Goal: Task Accomplishment & Management: Manage account settings

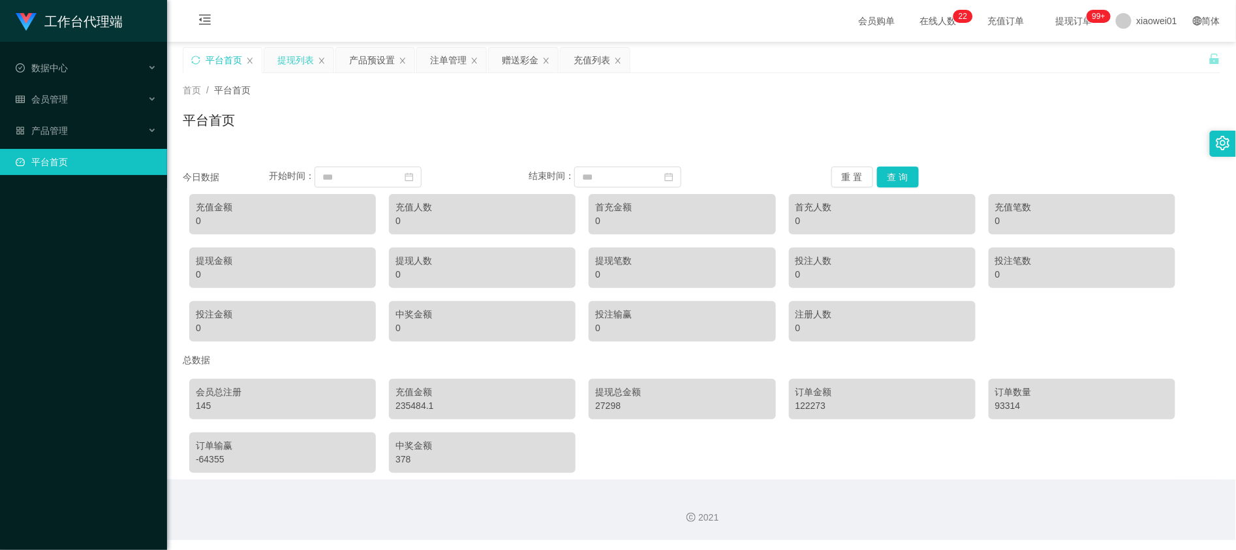
click at [301, 61] on div "提现列表" at bounding box center [295, 60] width 37 height 25
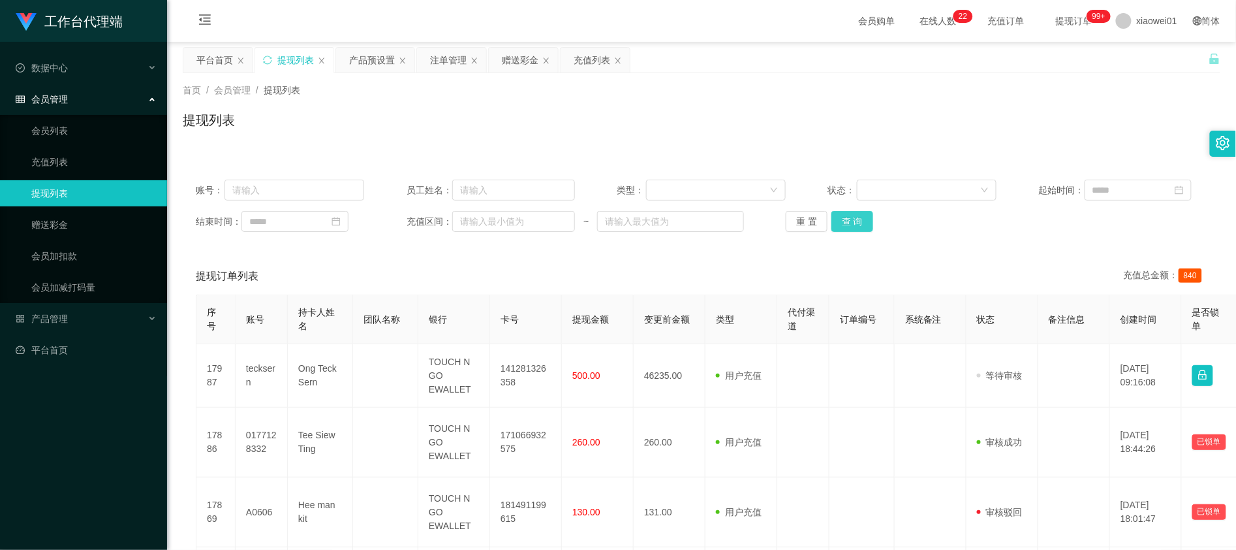
click at [857, 218] on button "查 询" at bounding box center [853, 221] width 42 height 21
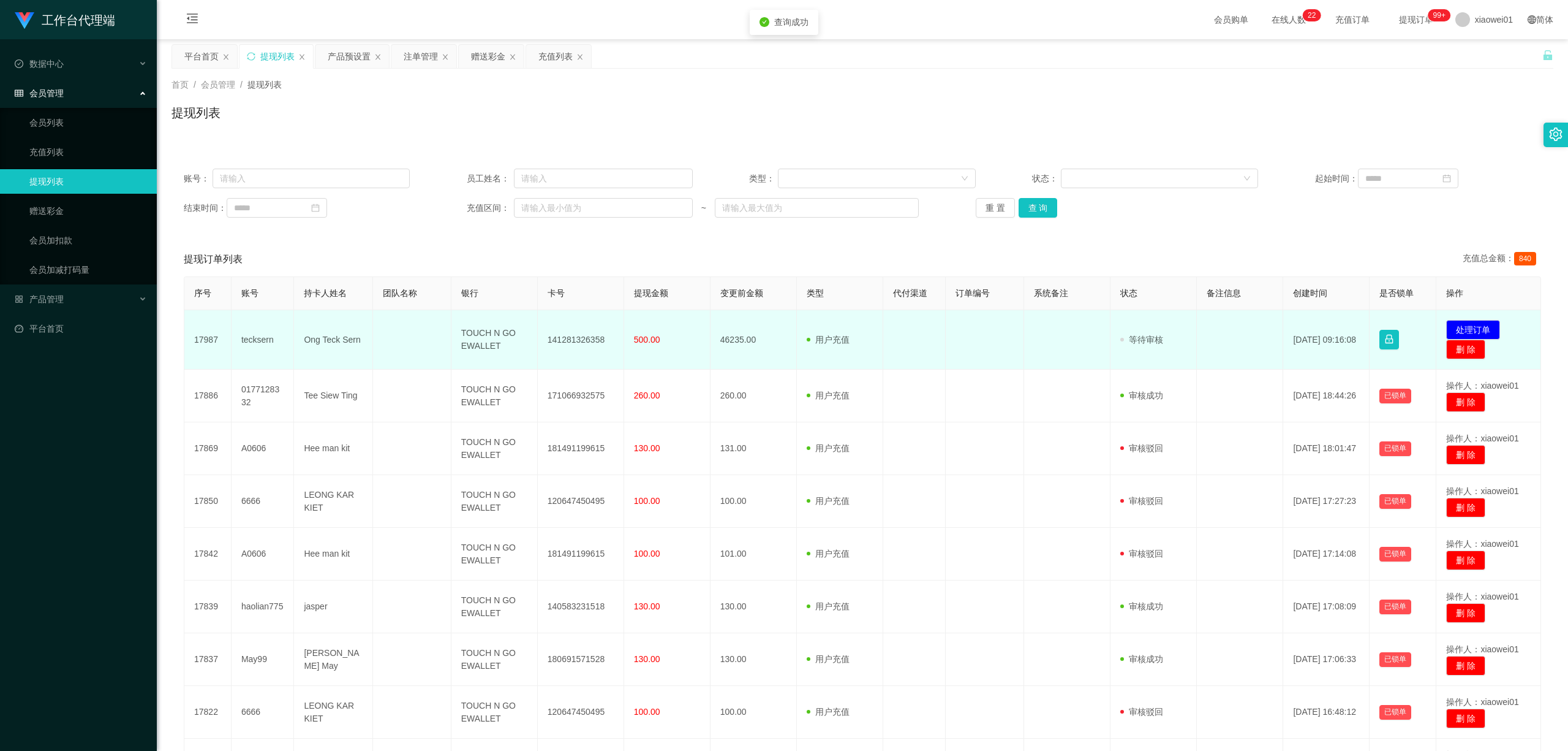
click at [582, 341] on td "141281326358" at bounding box center [581, 339] width 86 height 59
copy td "141281326358"
click at [1160, 324] on button "处理订单" at bounding box center [1472, 330] width 53 height 20
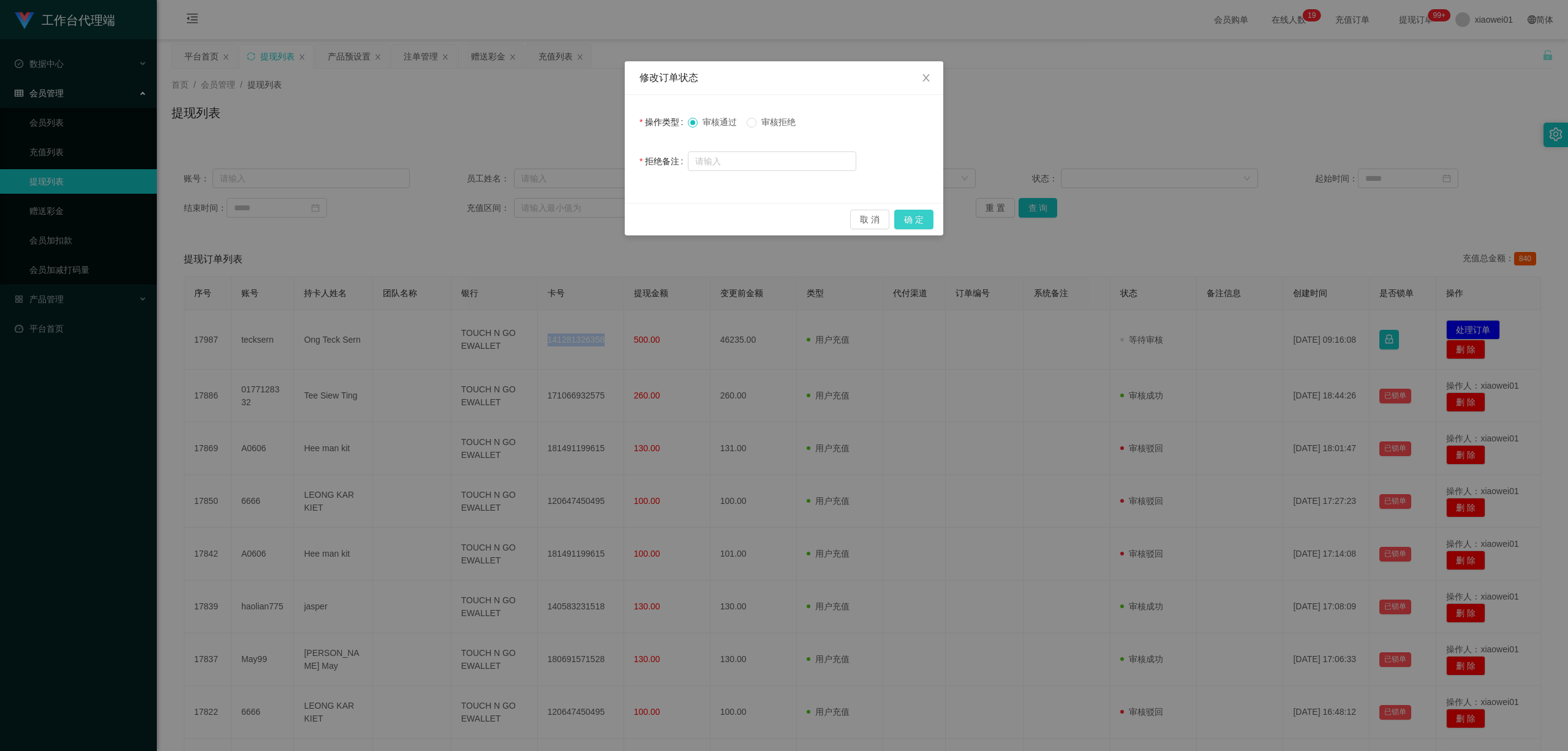
click at [912, 218] on button "确 定" at bounding box center [914, 219] width 39 height 20
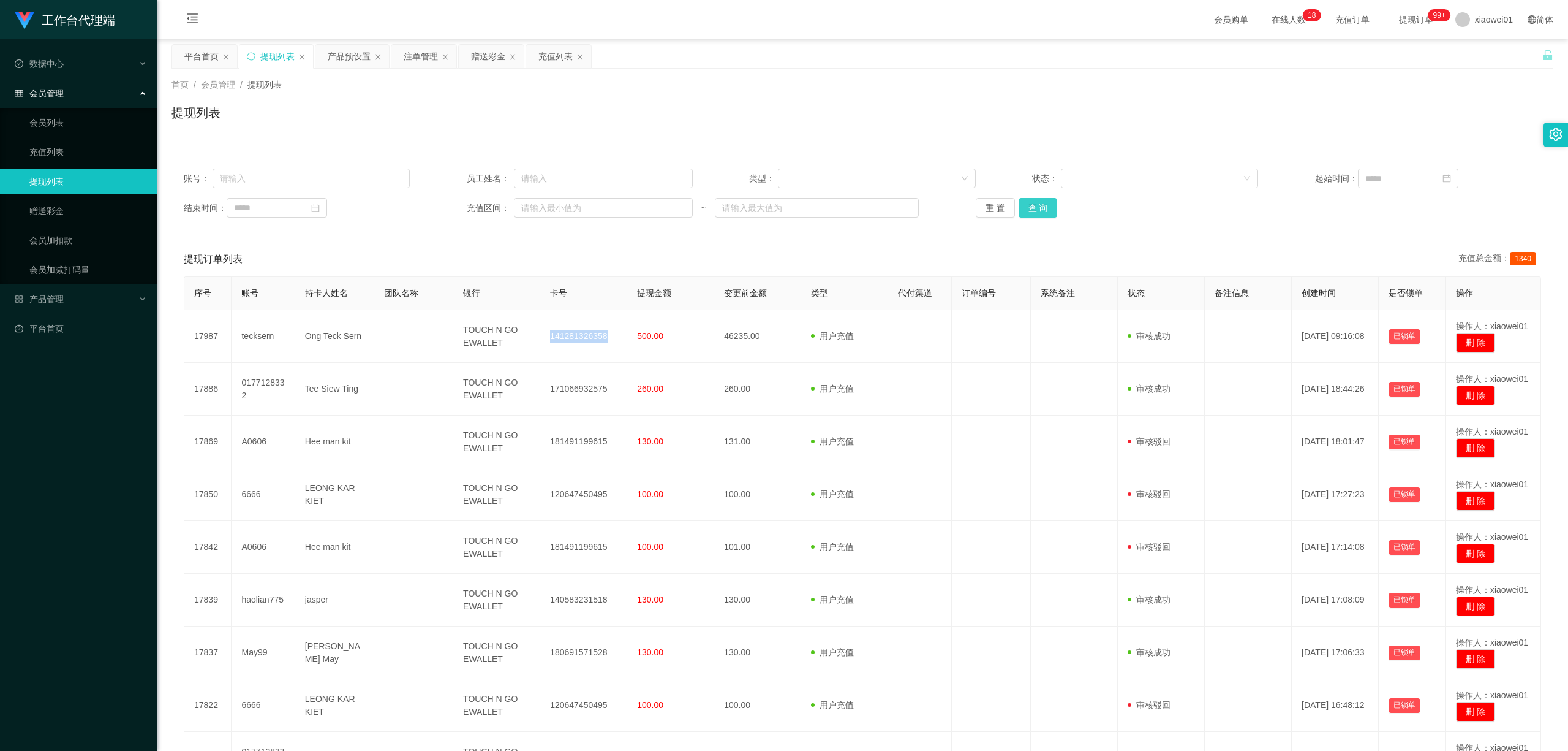
click at [1038, 201] on button "查 询" at bounding box center [1039, 207] width 39 height 20
